Goal: Task Accomplishment & Management: Manage account settings

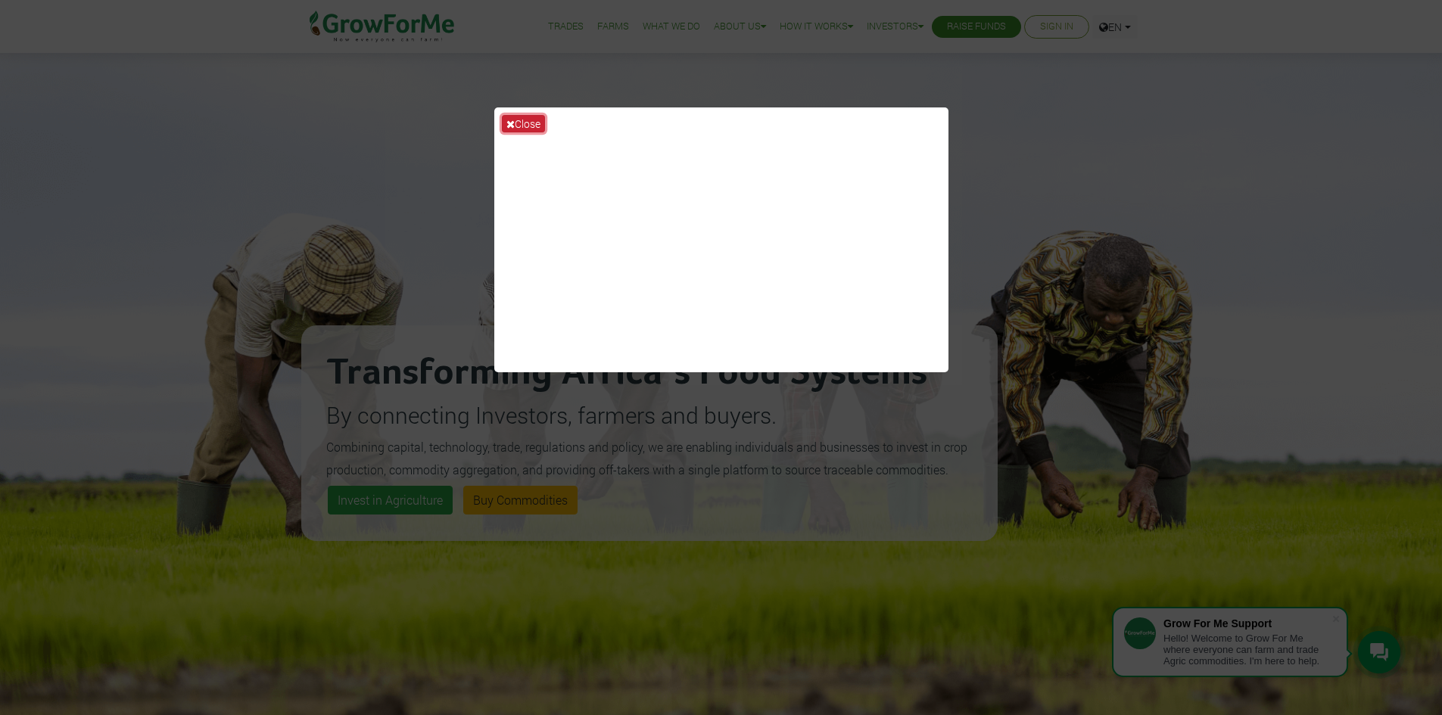
click at [522, 125] on button "Close" at bounding box center [523, 123] width 43 height 17
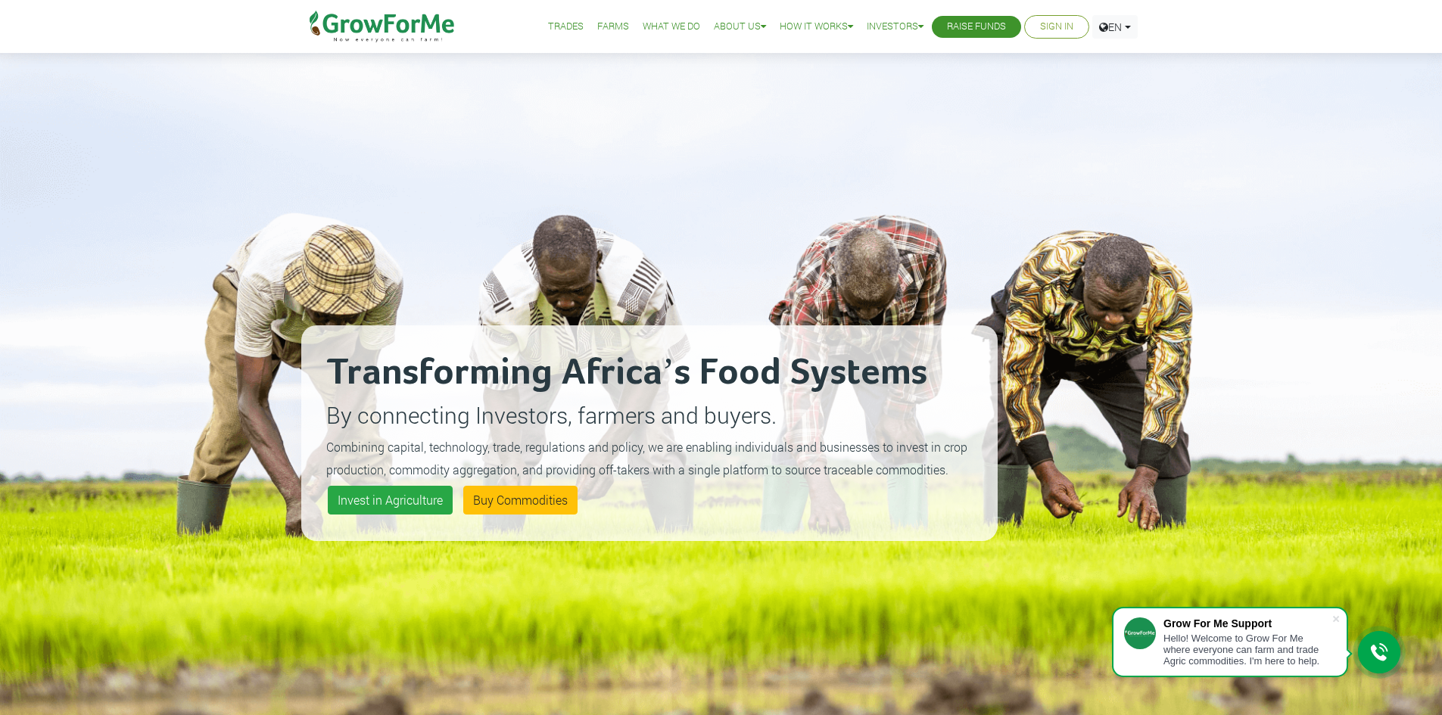
click at [1041, 26] on link "Sign In" at bounding box center [1056, 27] width 33 height 16
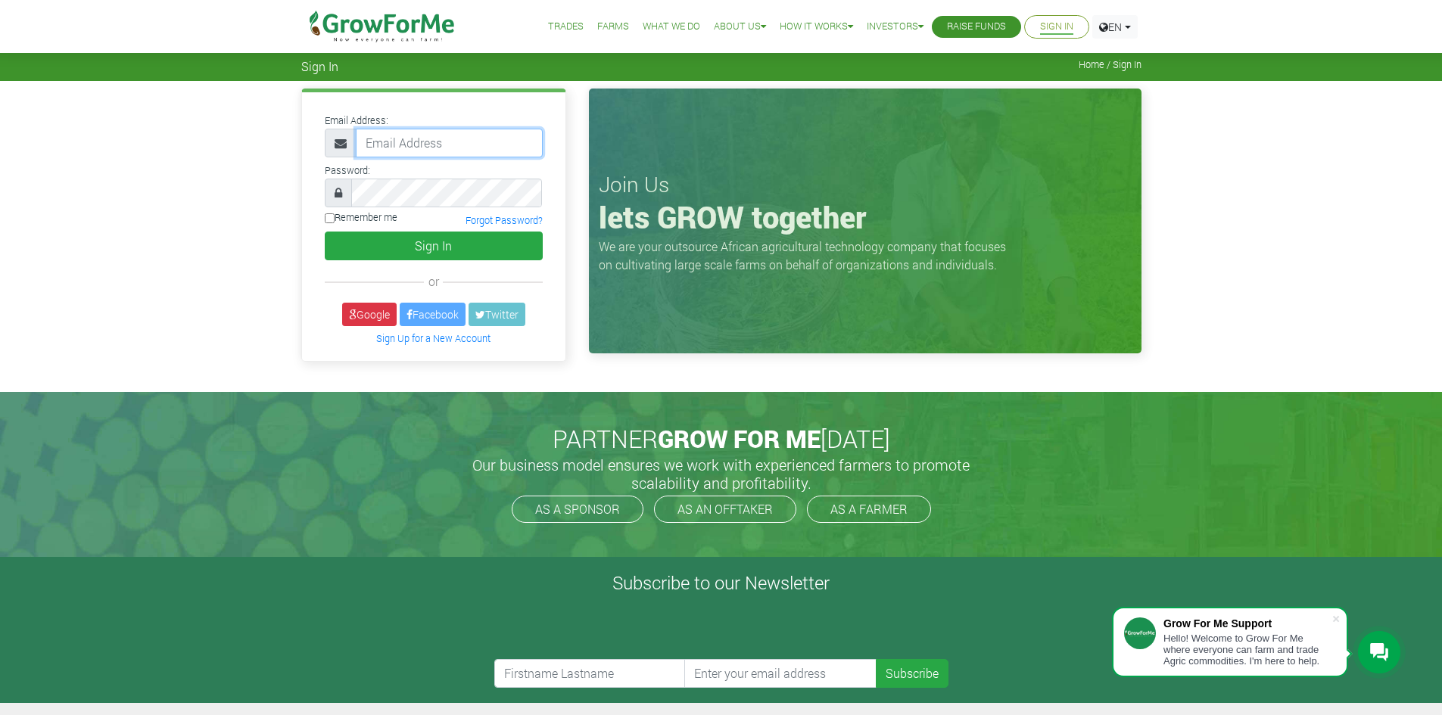
click at [421, 148] on input "email" at bounding box center [449, 143] width 187 height 29
paste input "[EMAIL_ADDRESS][DOMAIN_NAME]"
type input "233550397131@growforme.com"
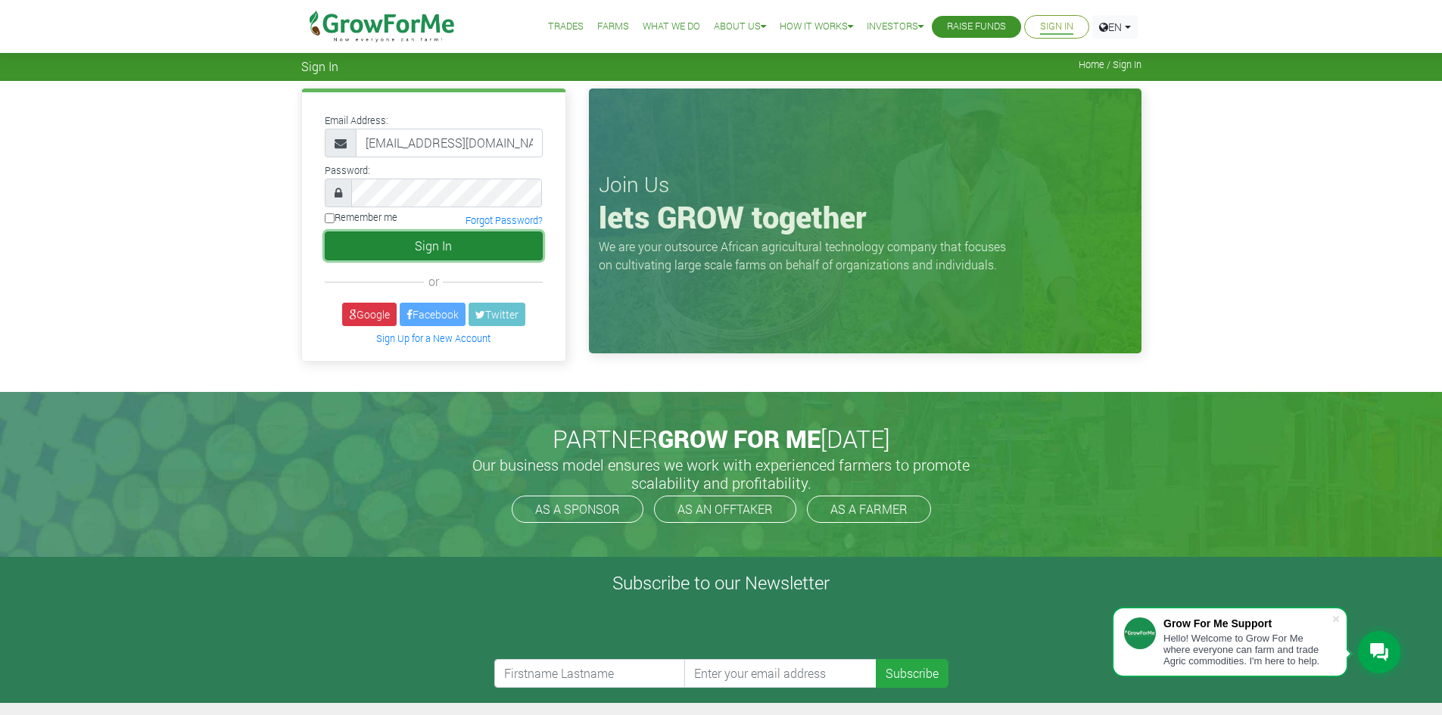
click at [428, 251] on button "Sign In" at bounding box center [434, 246] width 218 height 29
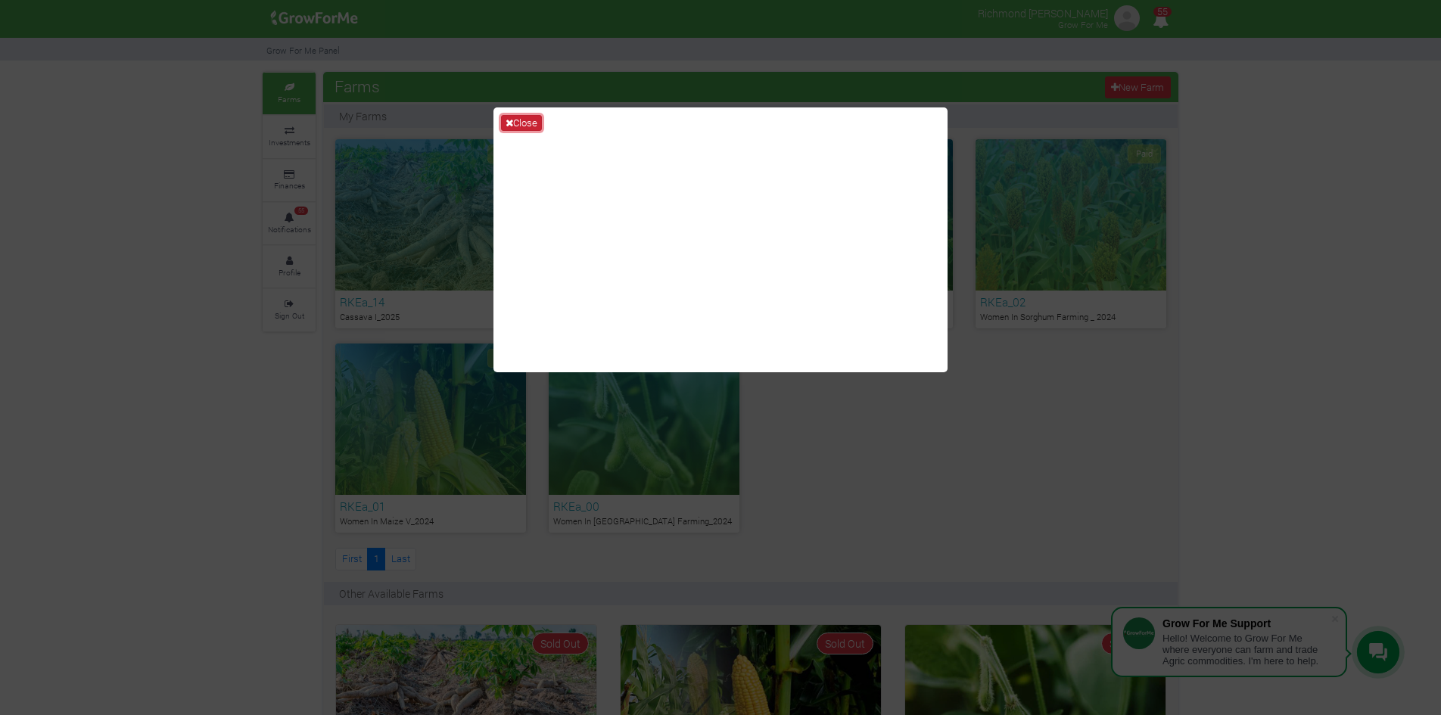
click at [518, 123] on button "Close" at bounding box center [521, 123] width 41 height 17
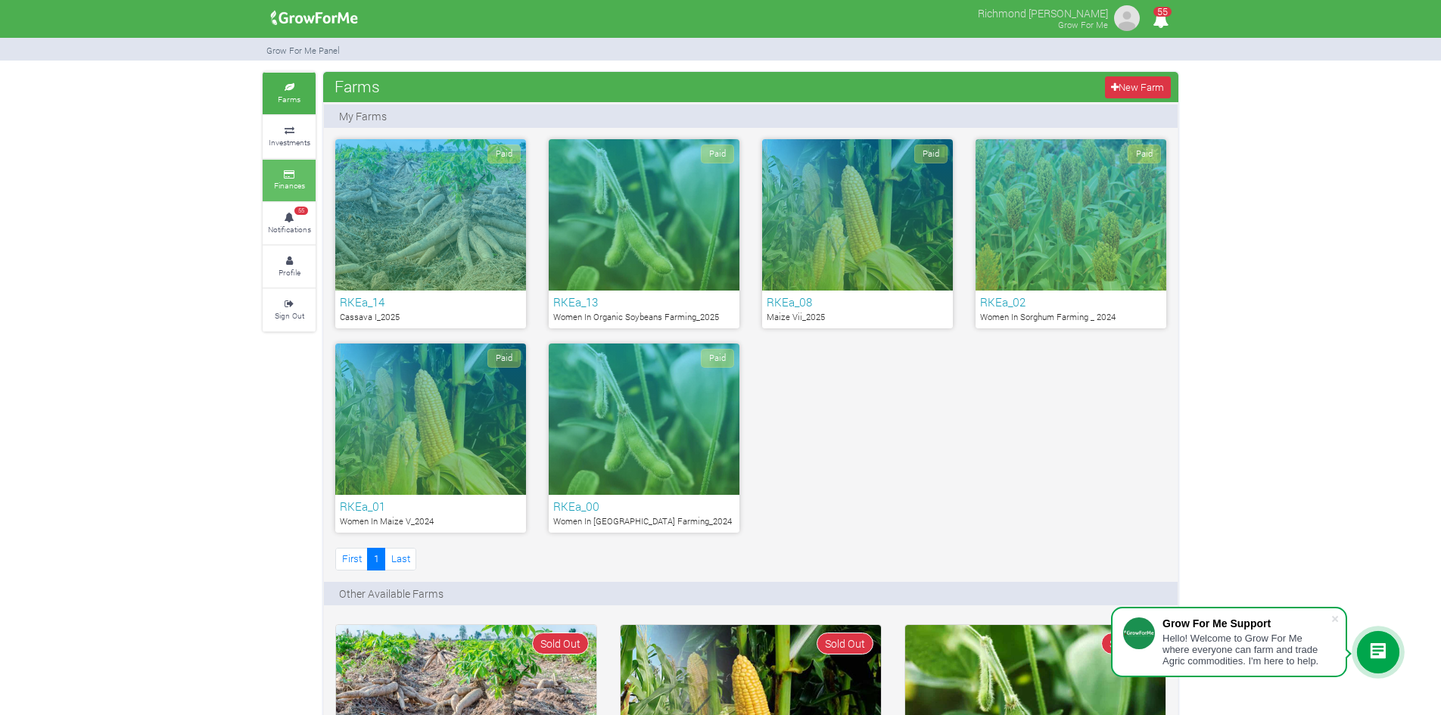
click at [298, 176] on icon at bounding box center [288, 175] width 45 height 8
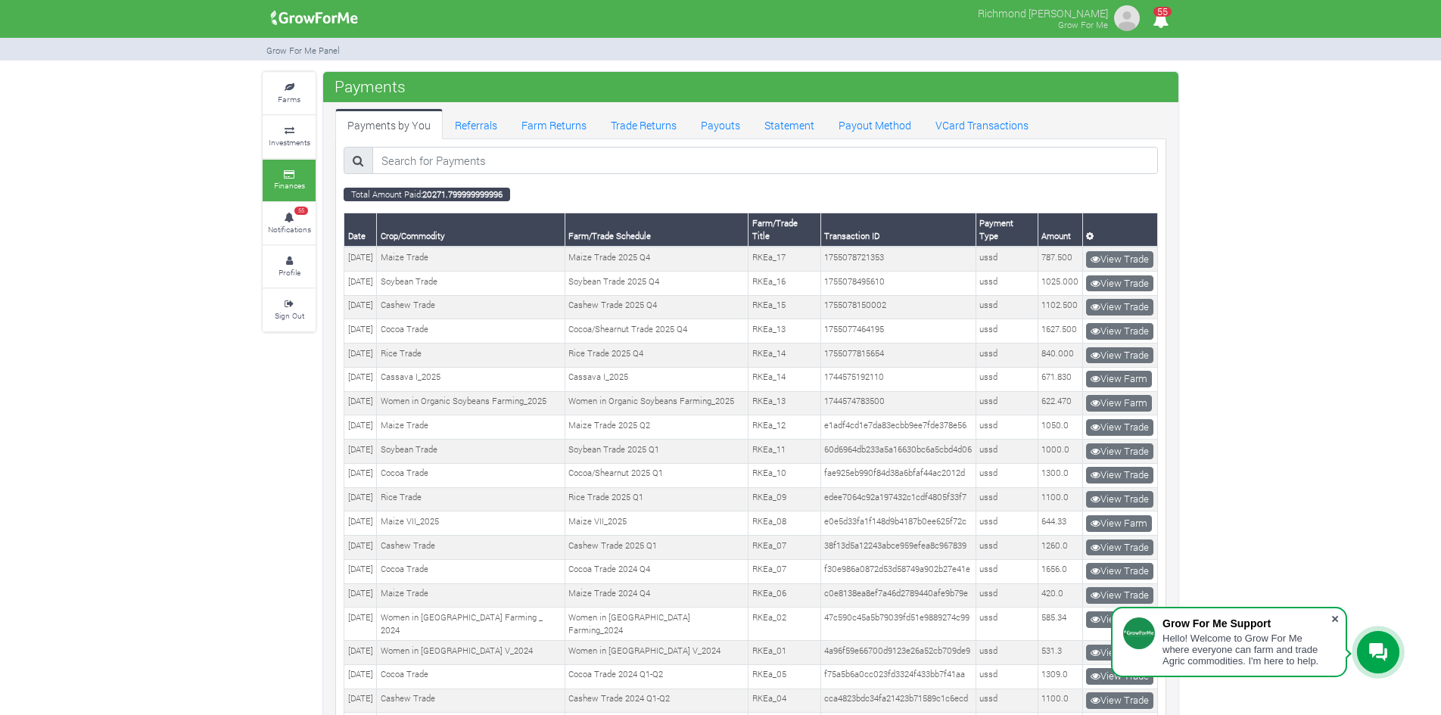
click at [1331, 621] on span at bounding box center [1335, 619] width 15 height 15
